Goal: Task Accomplishment & Management: Complete application form

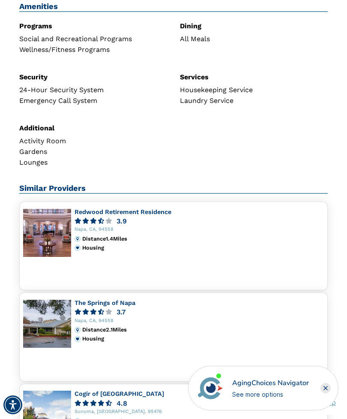
scroll to position [600, 0]
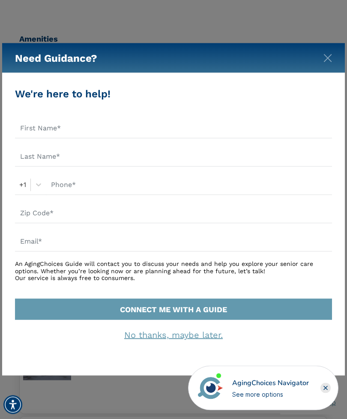
click at [331, 57] on img "Close" at bounding box center [328, 58] width 9 height 9
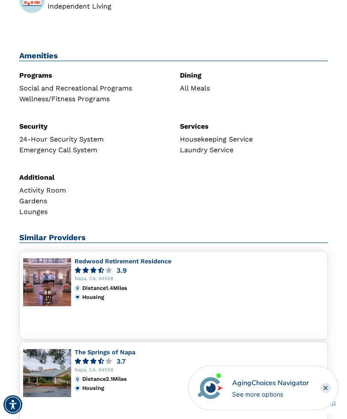
scroll to position [545, 0]
click at [113, 348] on link "The Springs of Napa" at bounding box center [105, 351] width 61 height 7
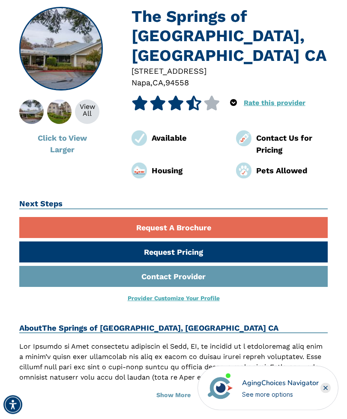
scroll to position [91, 0]
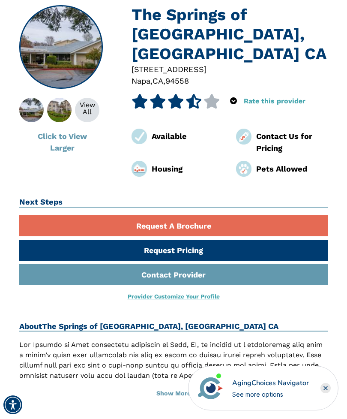
click at [237, 240] on link "Request Pricing" at bounding box center [173, 250] width 309 height 21
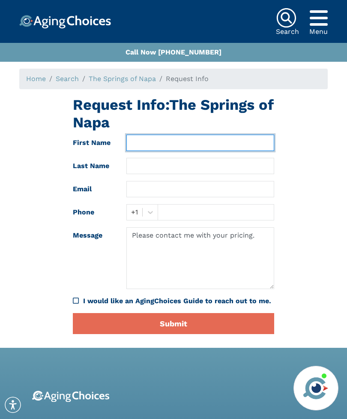
click at [160, 139] on input "text" at bounding box center [200, 143] width 148 height 16
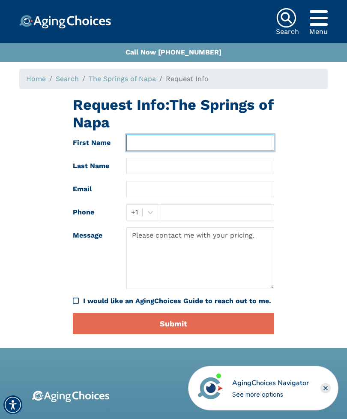
type input "Josephine"
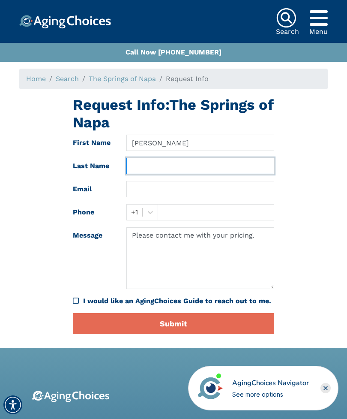
type input "Bryant"
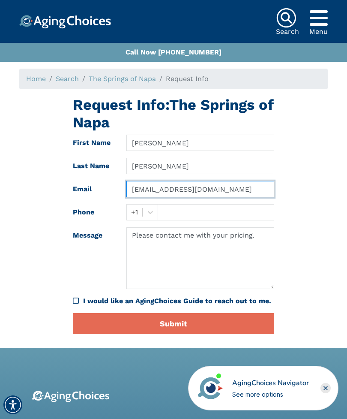
type input "Josephinebryant617@gmail.com"
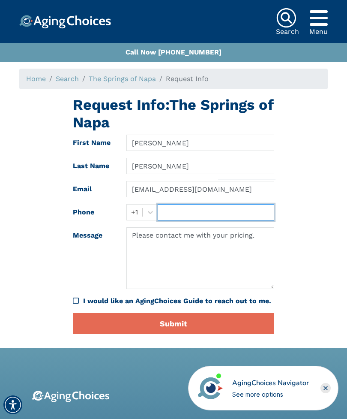
click at [204, 211] on input "text" at bounding box center [216, 212] width 117 height 16
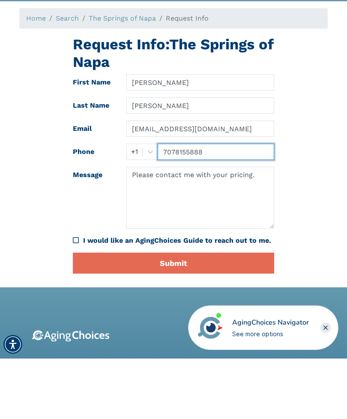
type input "7078155888"
click at [75, 297] on icon "I would like an AgingChoices Guide to reach out to me." at bounding box center [76, 300] width 6 height 7
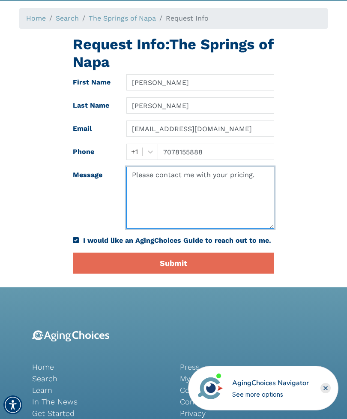
click at [258, 174] on textarea "Please contact me with your pricing." at bounding box center [200, 198] width 148 height 62
type textarea "Please contact me with your pricing for a 1 bedroom or a shared apartment."
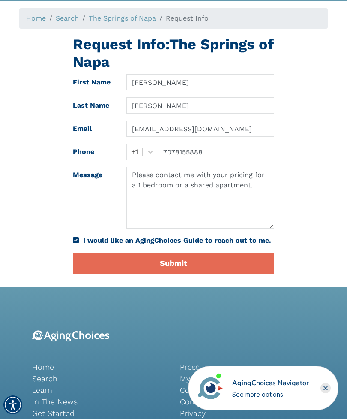
click at [203, 272] on button "Submit" at bounding box center [173, 262] width 201 height 21
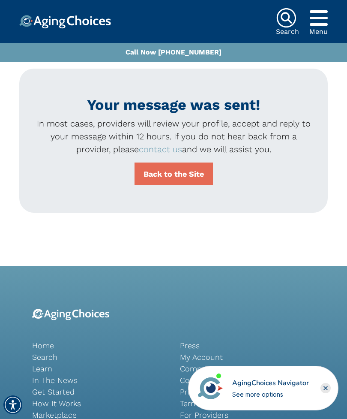
click at [174, 170] on link "Back to the Site" at bounding box center [174, 173] width 78 height 23
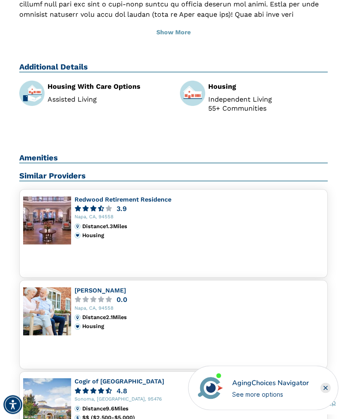
scroll to position [437, 0]
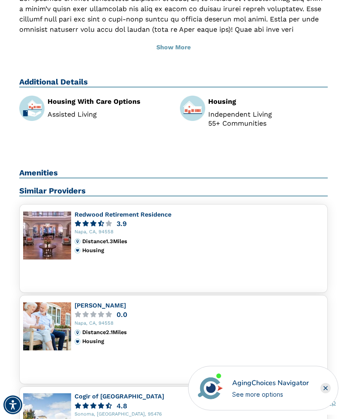
click at [93, 302] on link "[PERSON_NAME]" at bounding box center [100, 305] width 51 height 7
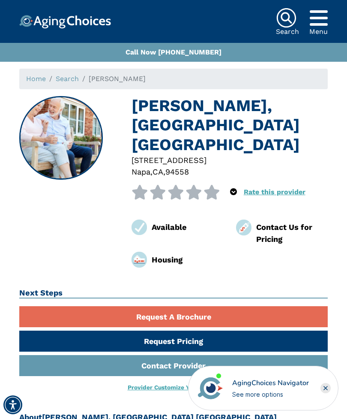
click at [165, 330] on link "Request Pricing" at bounding box center [173, 340] width 309 height 21
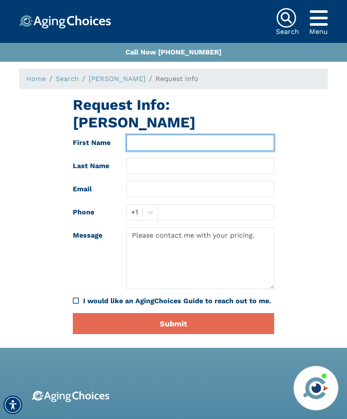
click at [167, 135] on input "text" at bounding box center [200, 143] width 148 height 16
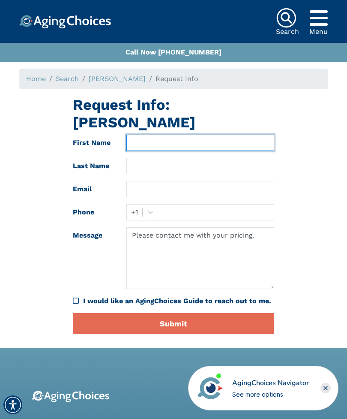
type input "Josephine"
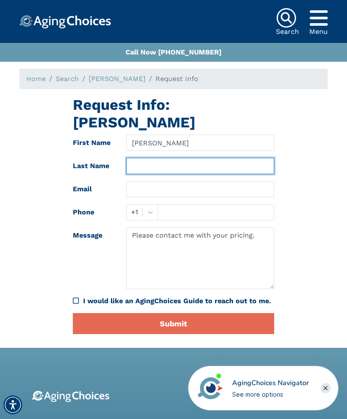
type input "Bryant"
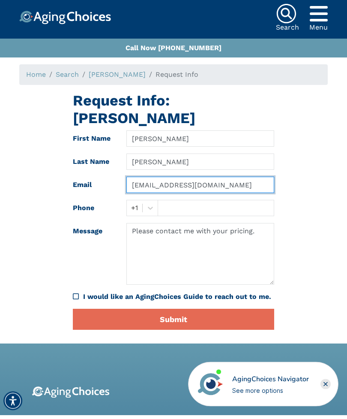
type input "Josephinebryant617@gmail.com"
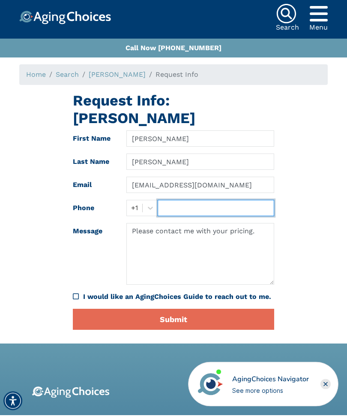
click at [213, 204] on input "text" at bounding box center [216, 212] width 117 height 16
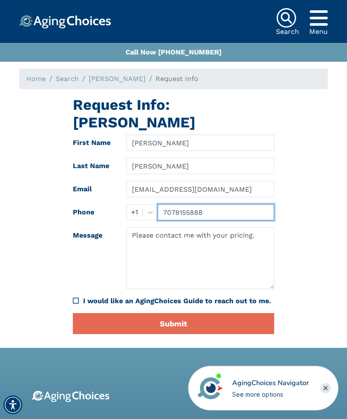
type input "7078155888"
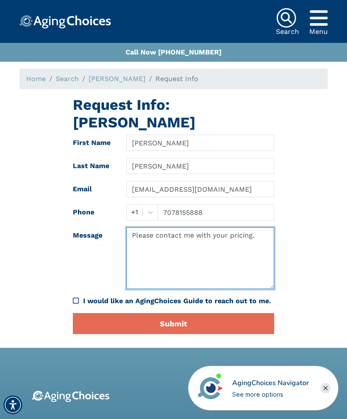
click at [254, 227] on textarea "Please contact me with your pricing." at bounding box center [200, 258] width 148 height 62
type textarea "Please contact me with your pricing For a one bedroom or a shared apartment"
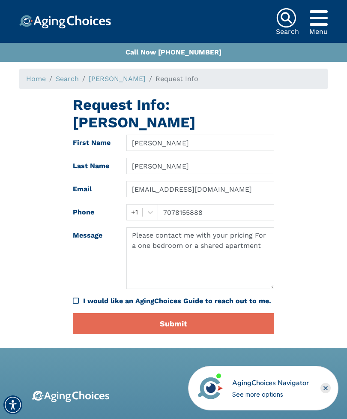
click at [303, 267] on div "Request Info: Laurel Manor First Name Josephine Last Name Bryant Email Josephin…" at bounding box center [173, 218] width 321 height 245
click at [79, 296] on div "I would like an AgingChoices Guide to reach out to me." at bounding box center [173, 301] width 201 height 10
click at [205, 313] on button "Submit" at bounding box center [173, 323] width 201 height 21
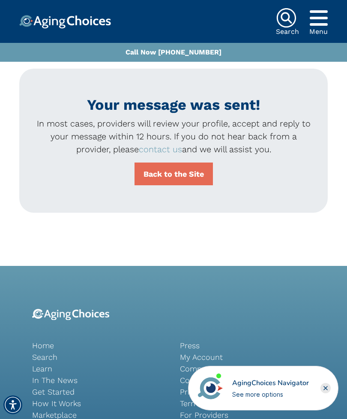
click at [184, 174] on link "Back to the Site" at bounding box center [174, 173] width 78 height 23
